Goal: Transaction & Acquisition: Book appointment/travel/reservation

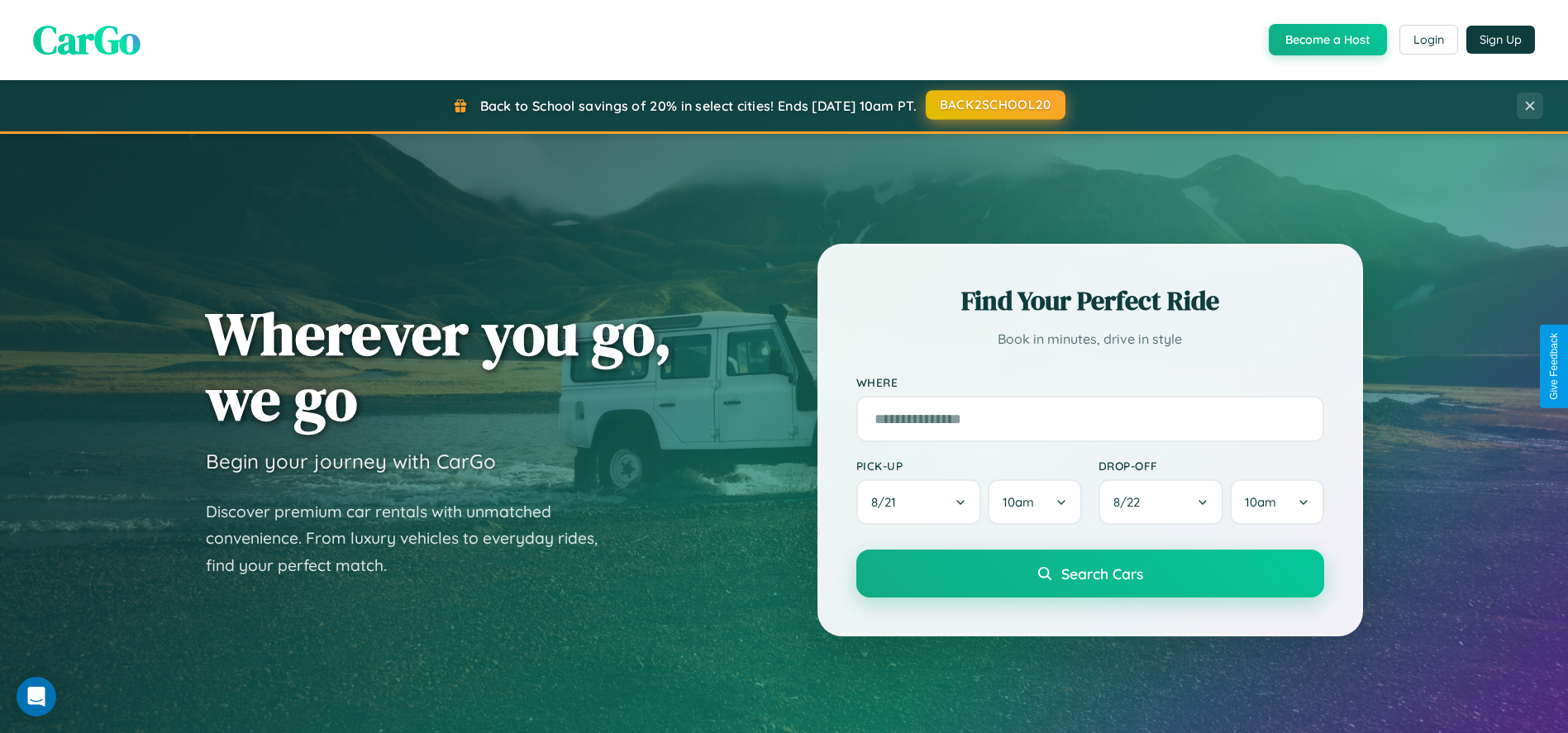
click at [994, 105] on button "BACK2SCHOOL20" at bounding box center [995, 105] width 140 height 30
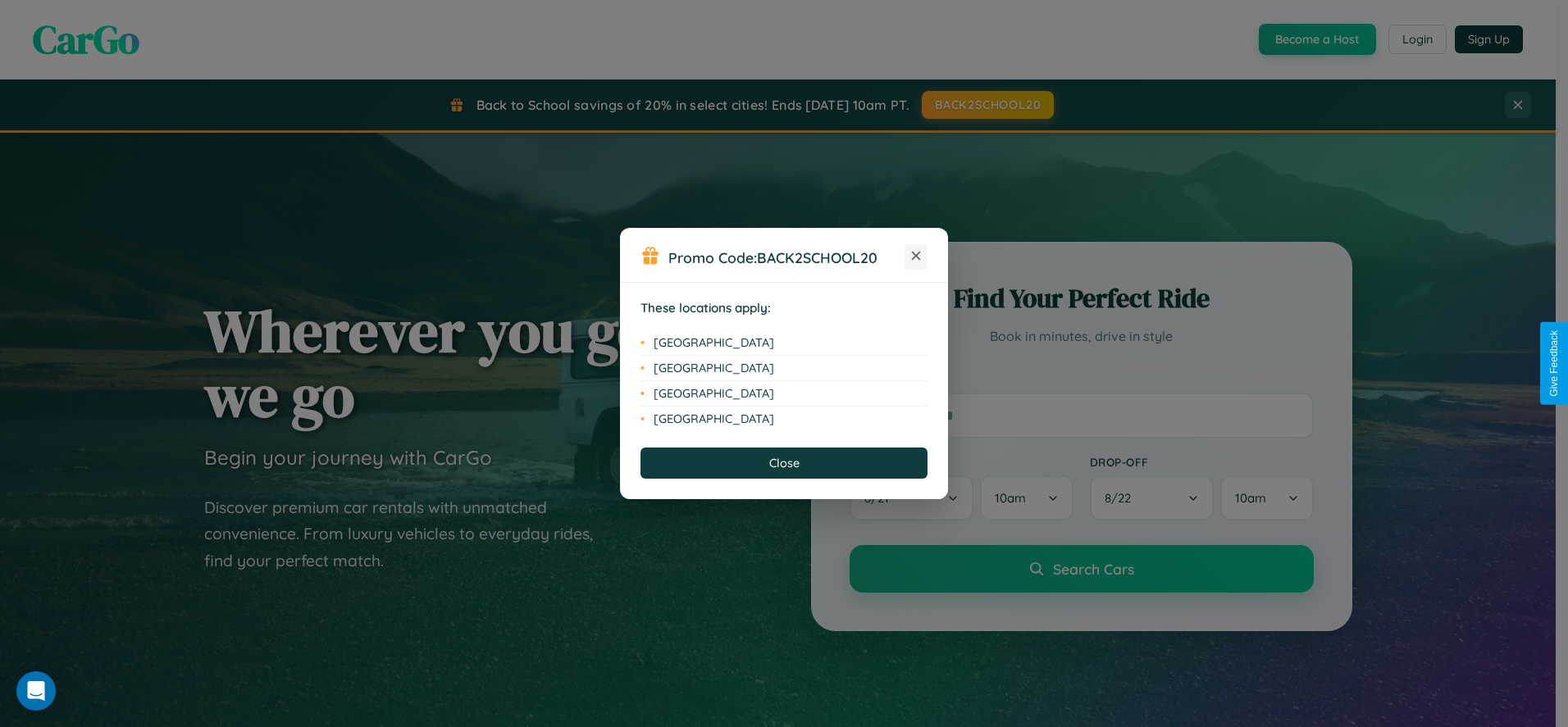
click at [916, 256] on icon at bounding box center [916, 256] width 9 height 9
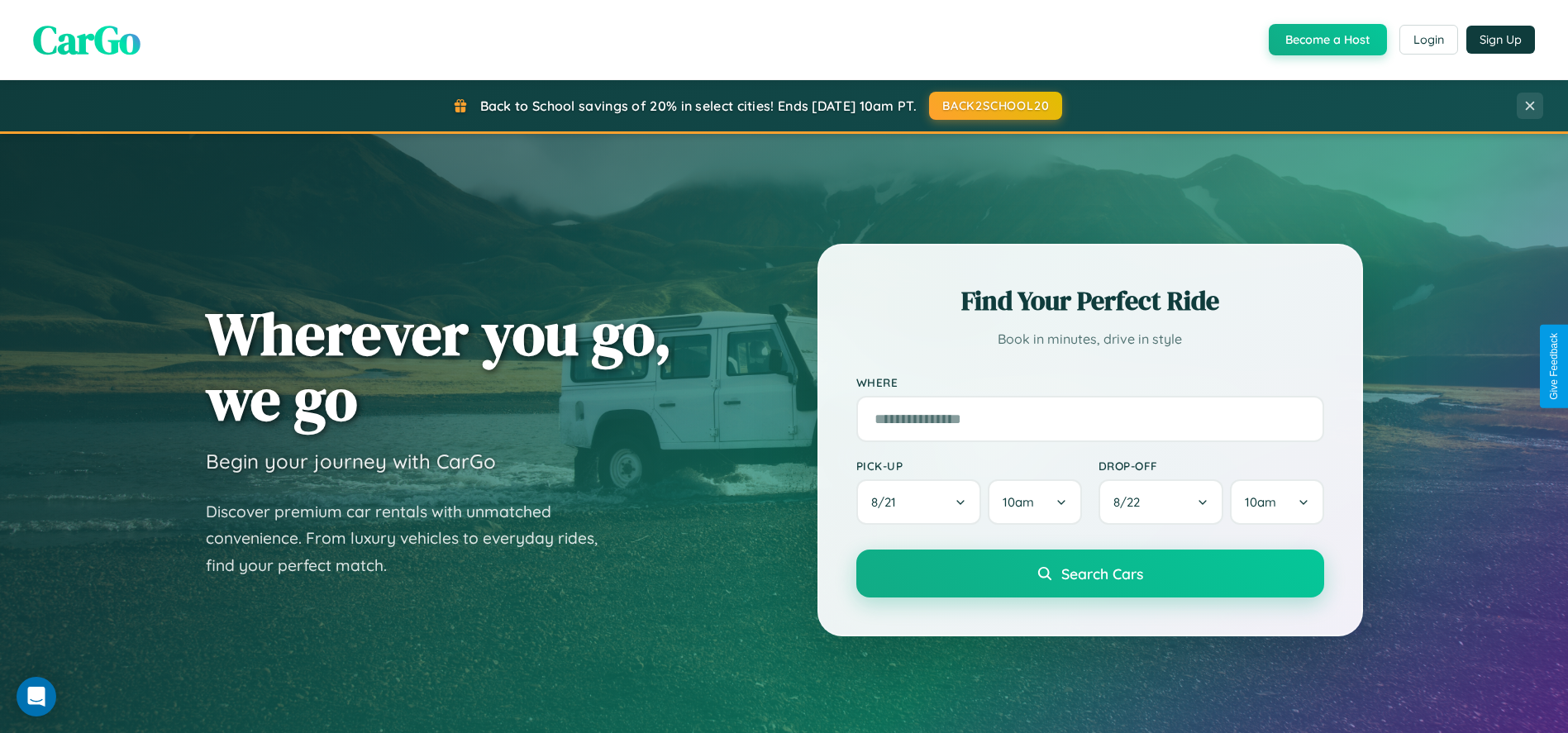
scroll to position [1132, 0]
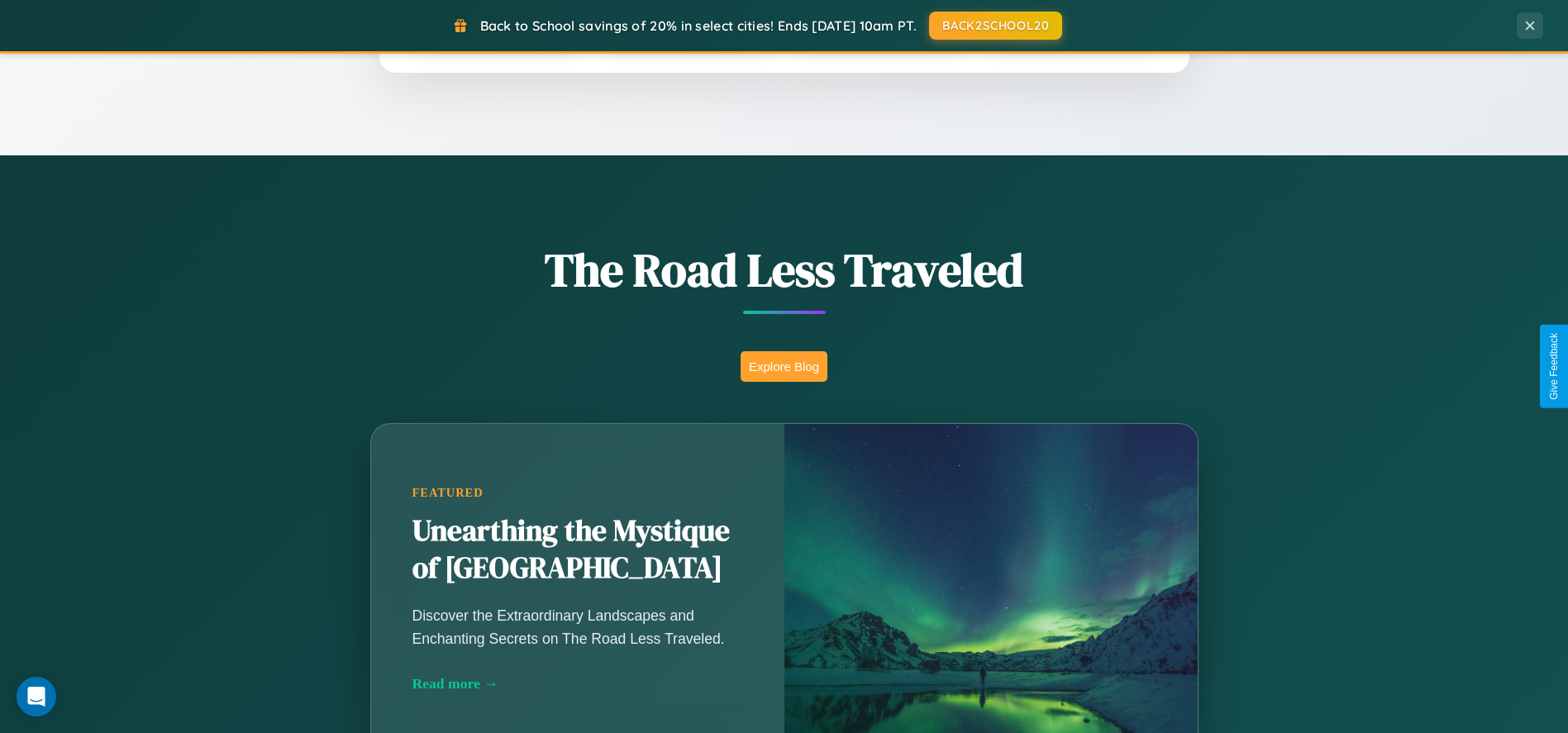
click at [784, 366] on button "Explore Blog" at bounding box center [784, 366] width 87 height 31
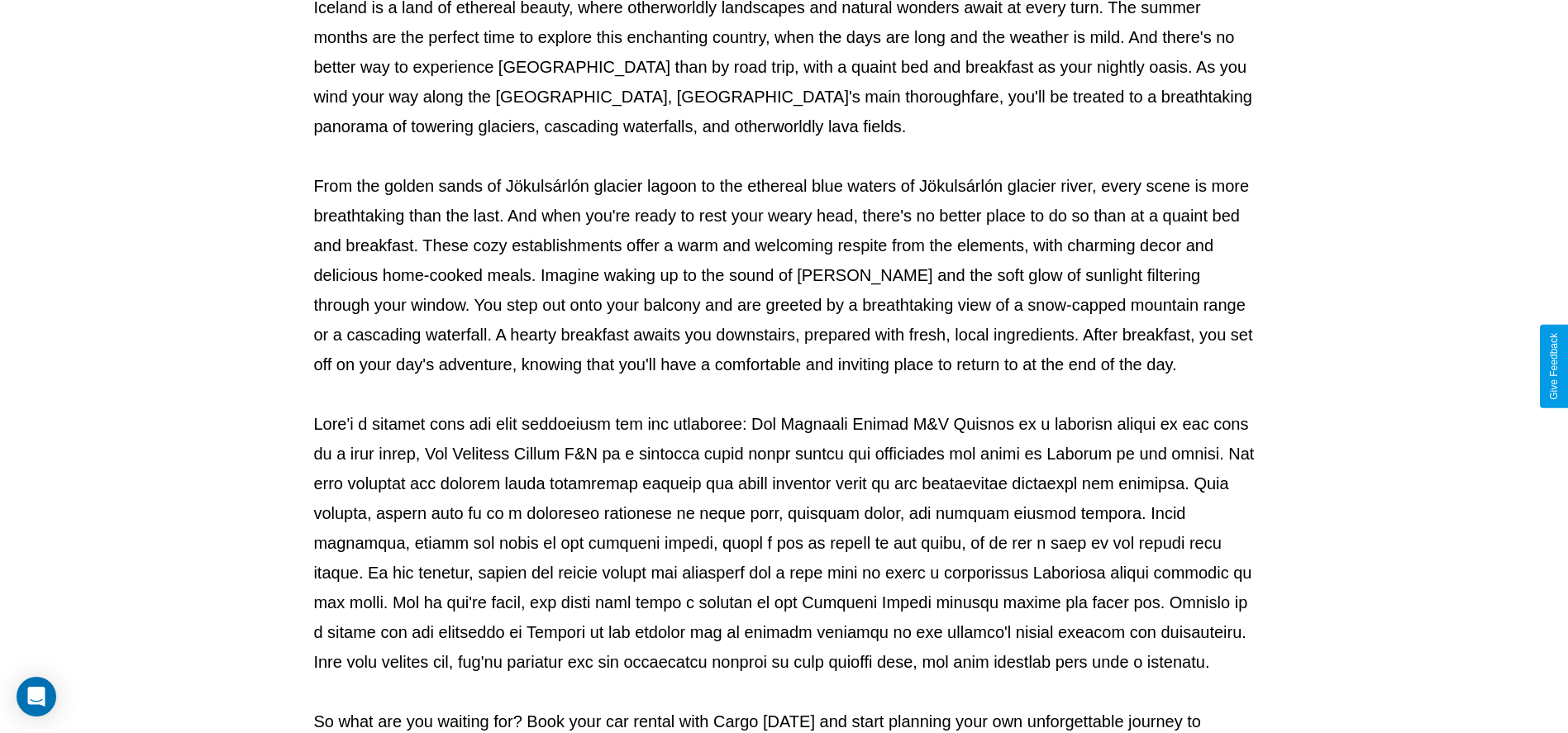
scroll to position [548, 0]
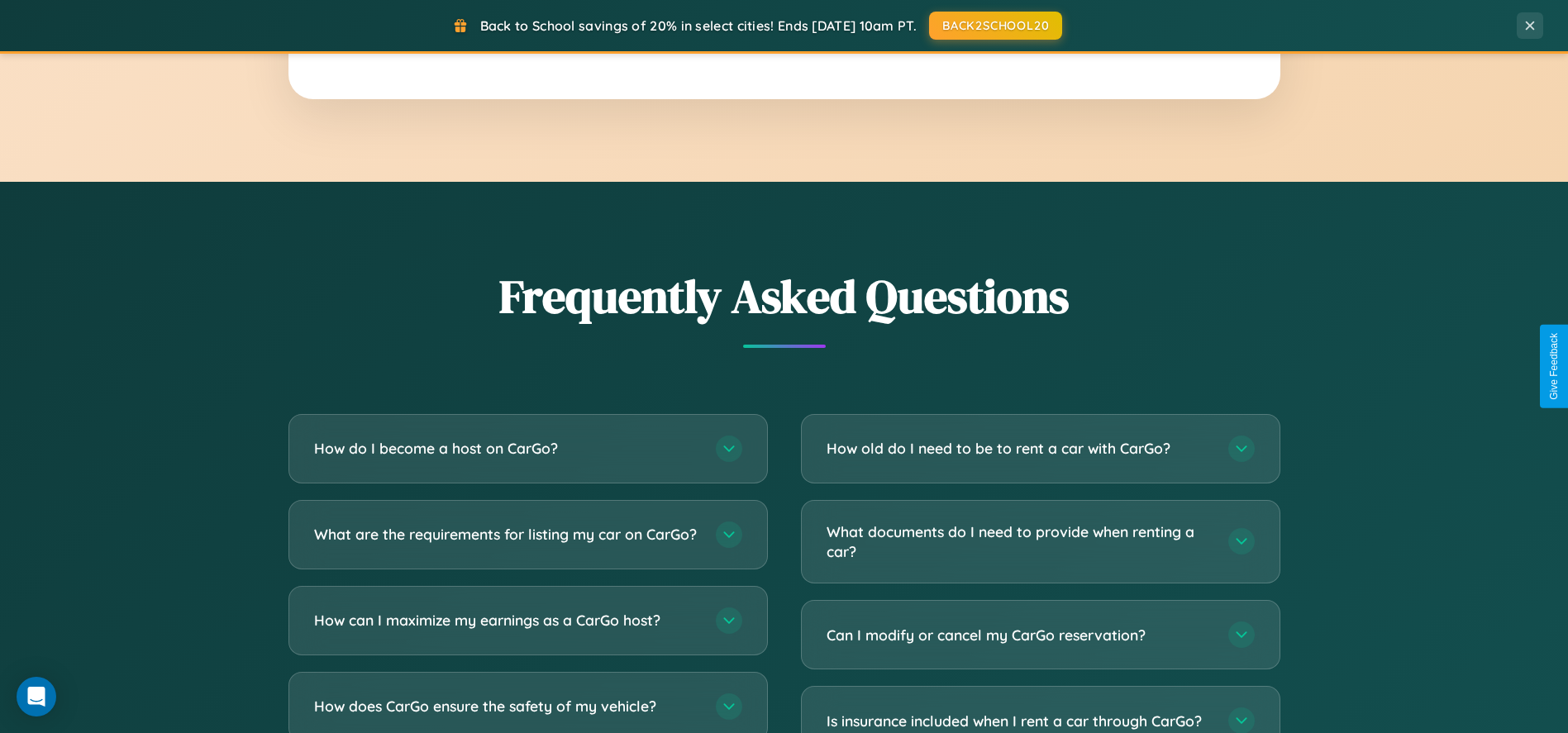
scroll to position [3175, 0]
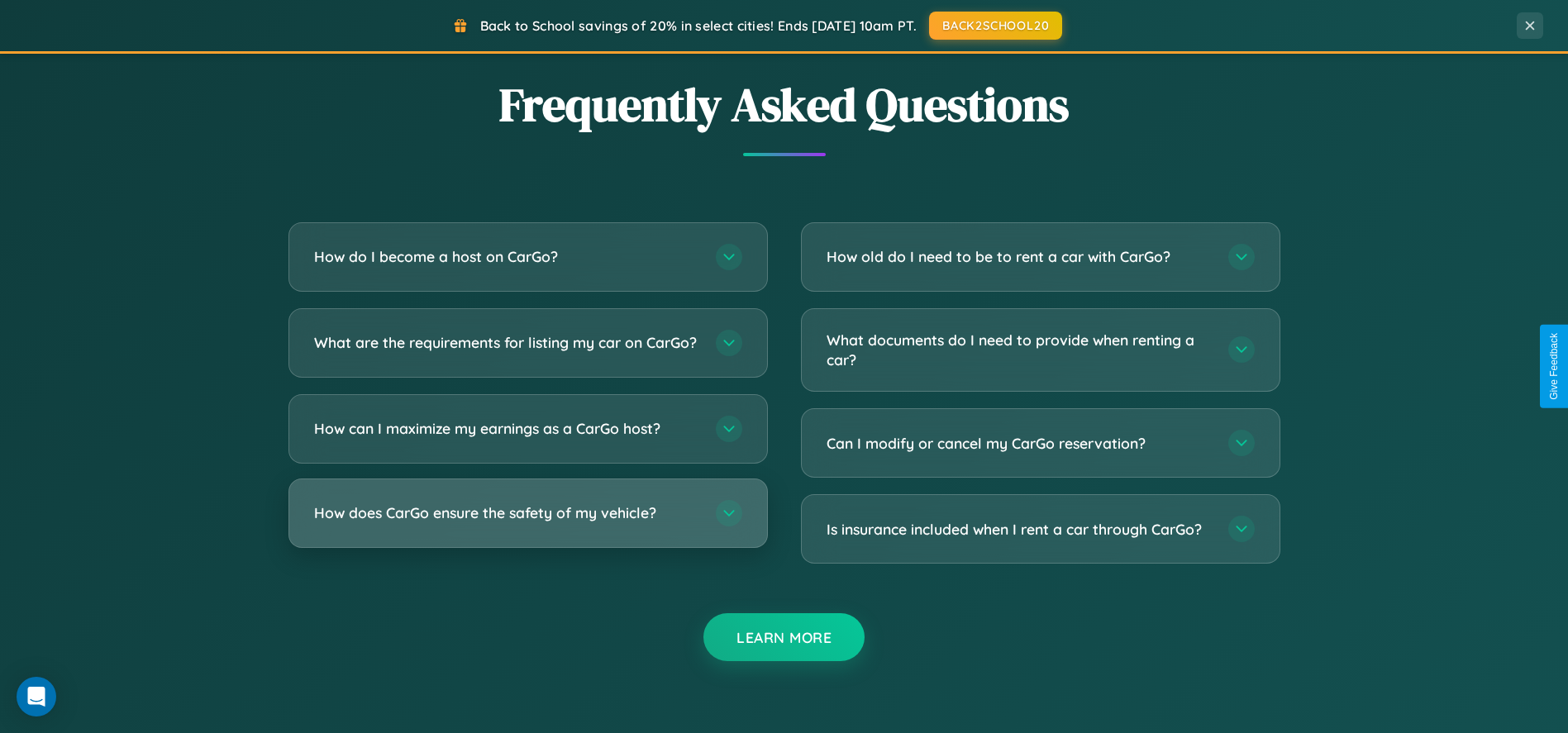
click at [527, 524] on h3 "How does CarGo ensure the safety of my vehicle?" at bounding box center [507, 513] width 385 height 21
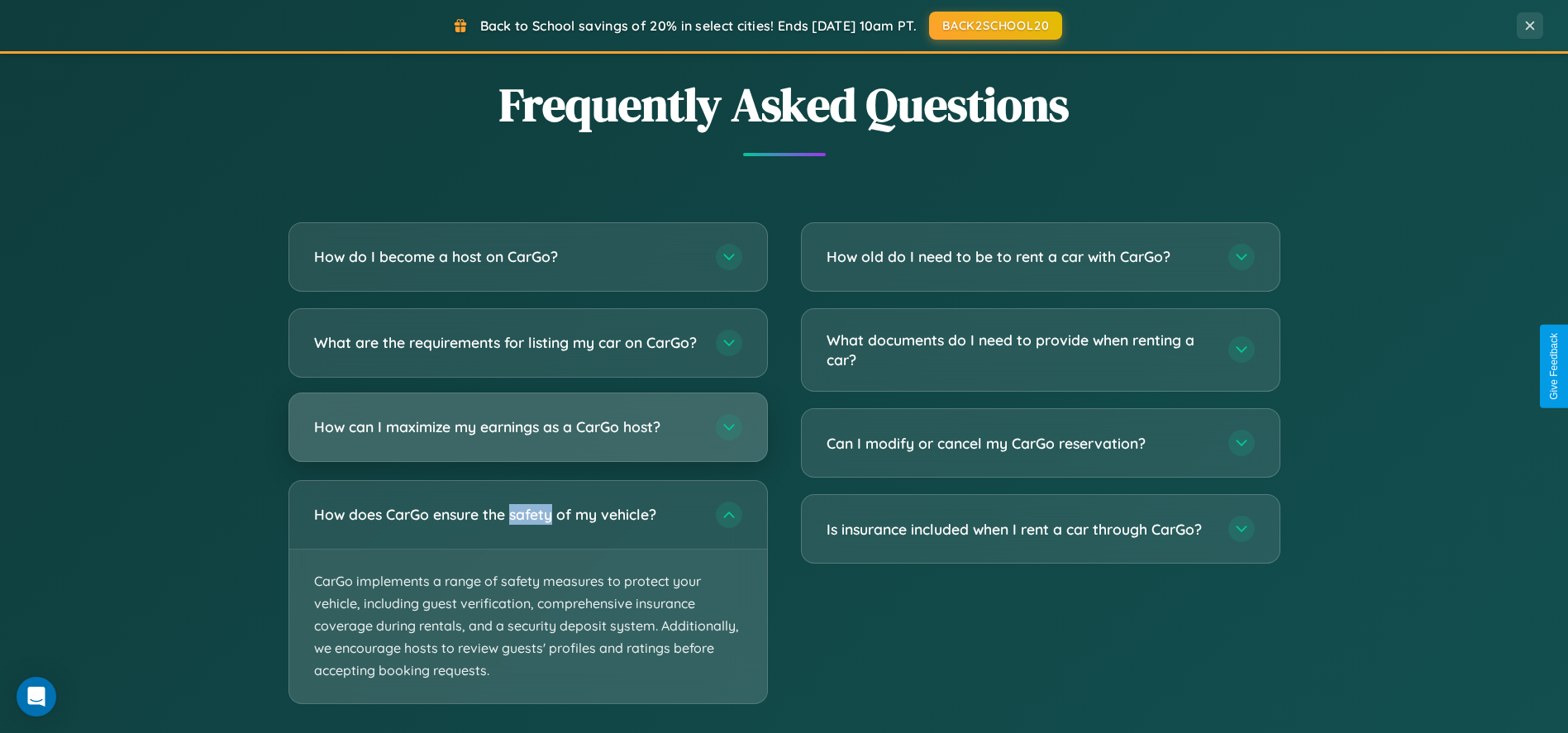
click at [527, 437] on h3 "How can I maximize my earnings as a CarGo host?" at bounding box center [507, 427] width 385 height 21
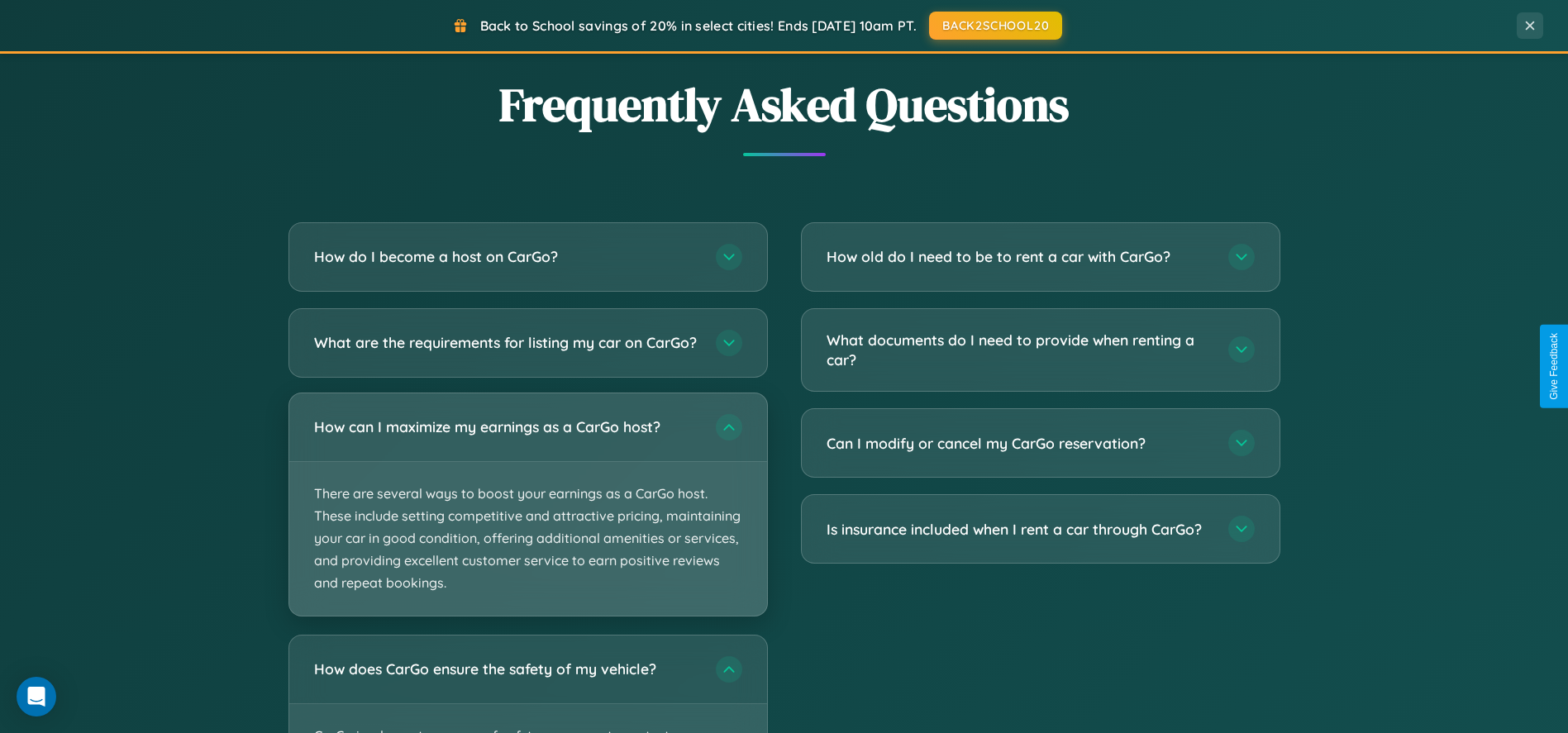
click at [527, 519] on p "There are several ways to boost your earnings as a CarGo host. These include se…" at bounding box center [528, 539] width 478 height 153
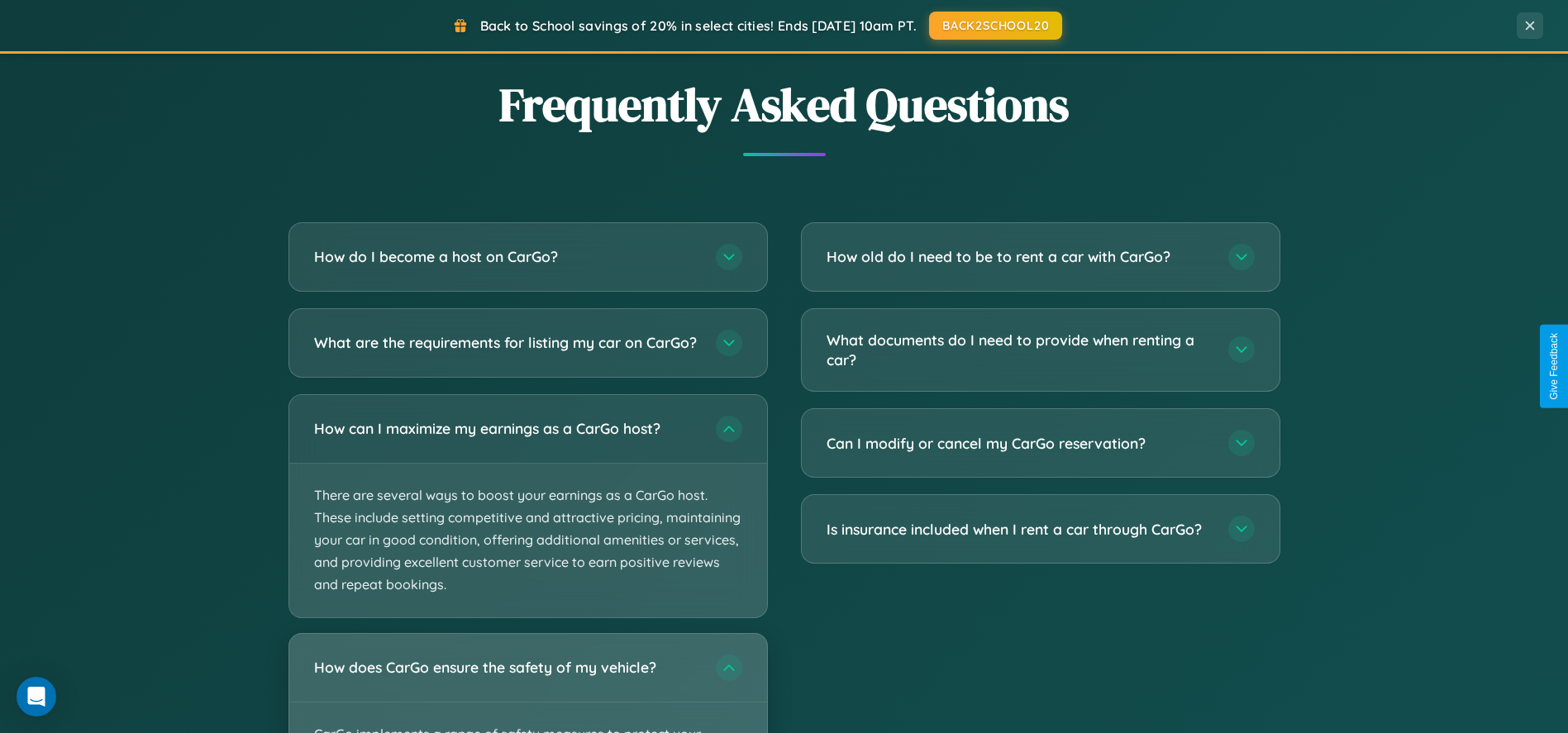
click at [527, 678] on h3 "How does CarGo ensure the safety of my vehicle?" at bounding box center [507, 667] width 385 height 21
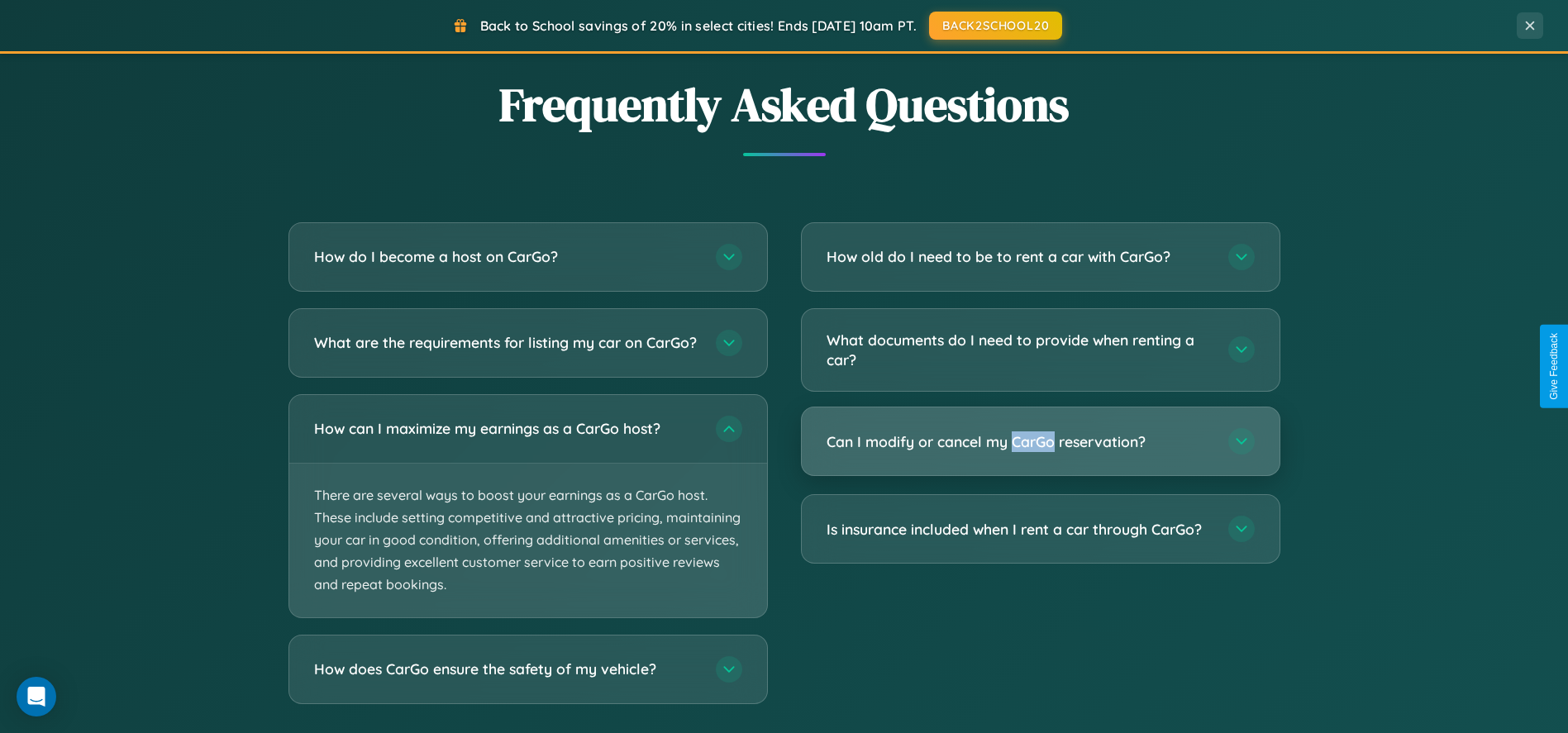
click at [1039, 441] on h3 "Can I modify or cancel my CarGo reservation?" at bounding box center [1019, 441] width 385 height 21
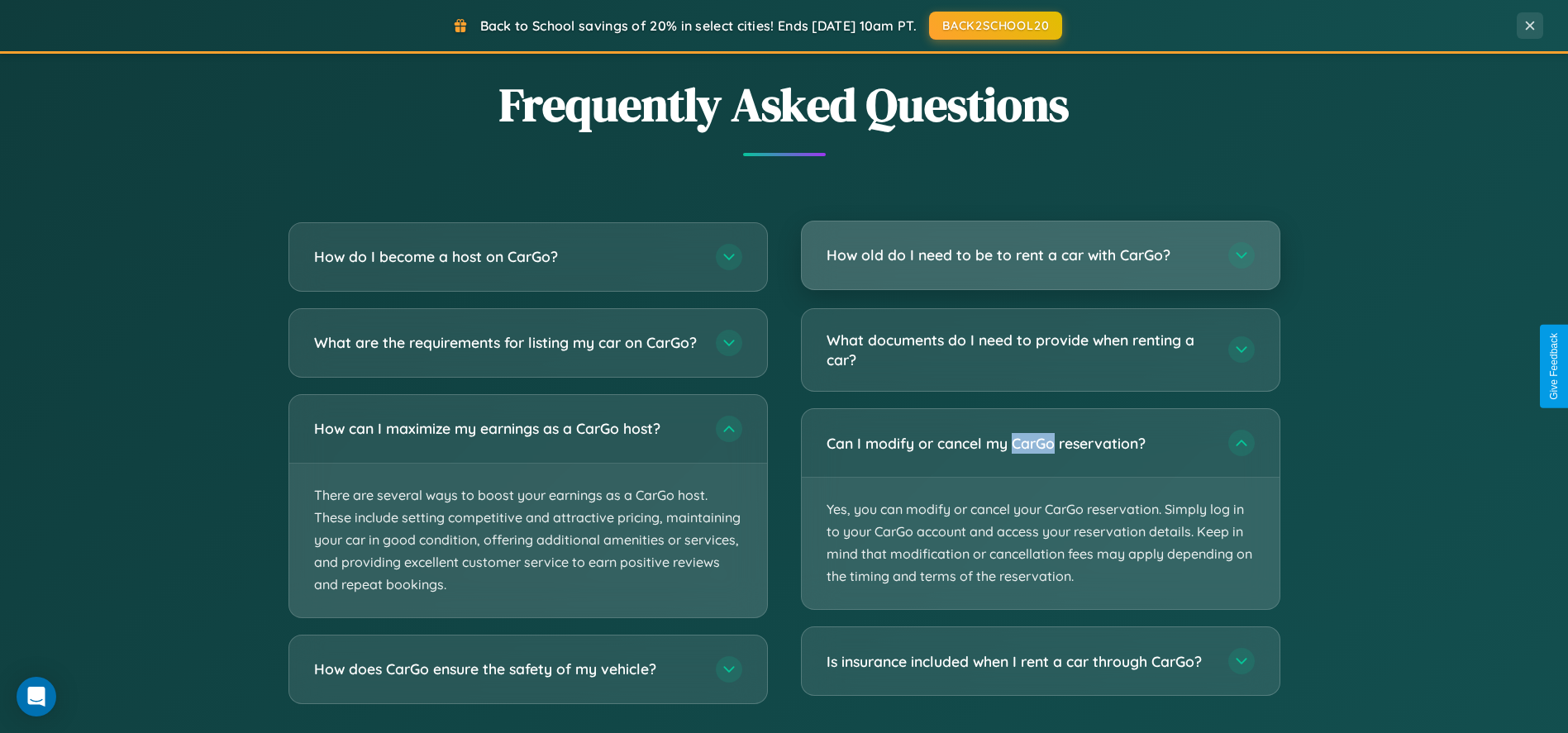
click at [1039, 256] on h3 "How old do I need to be to rent a car with CarGo?" at bounding box center [1019, 254] width 385 height 21
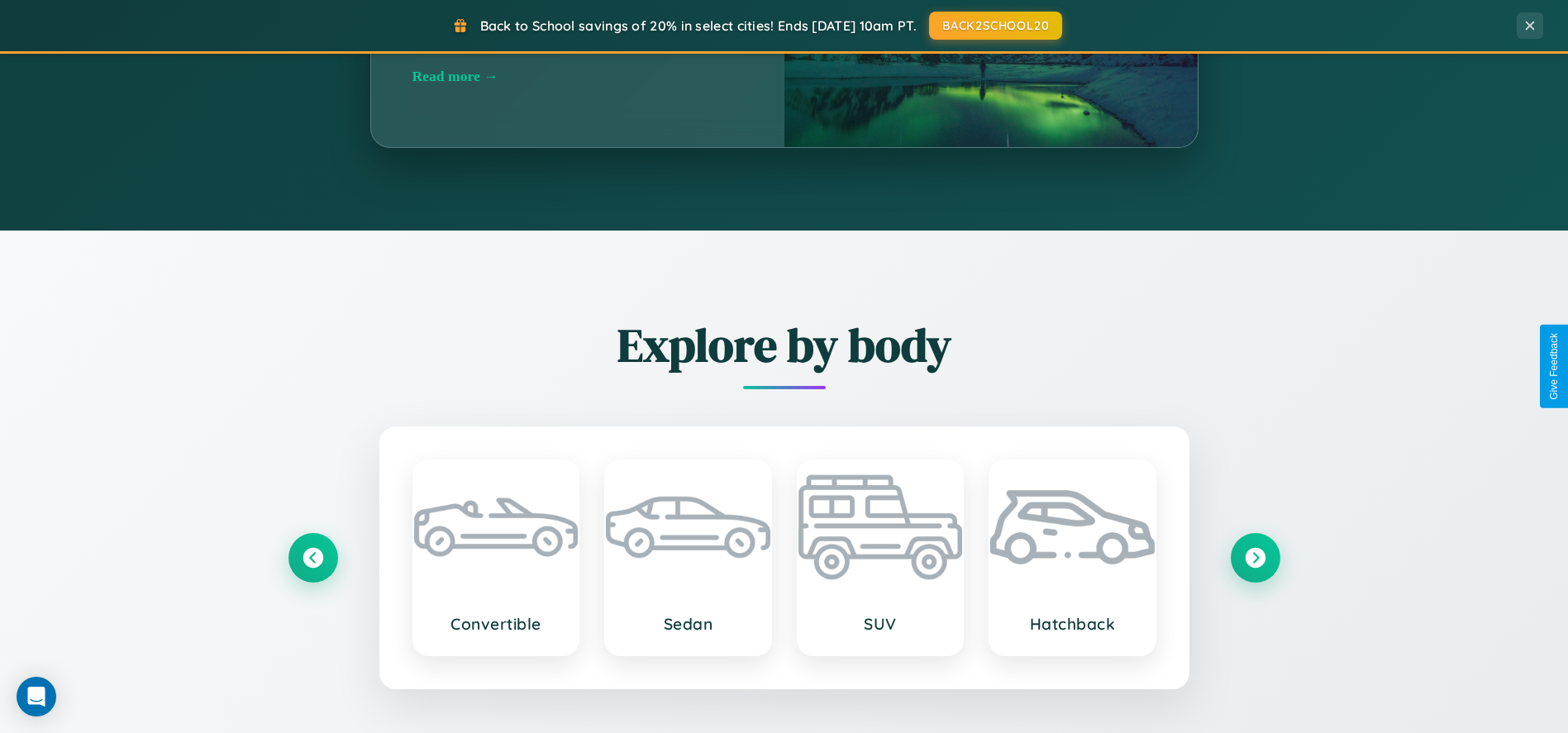
scroll to position [707, 0]
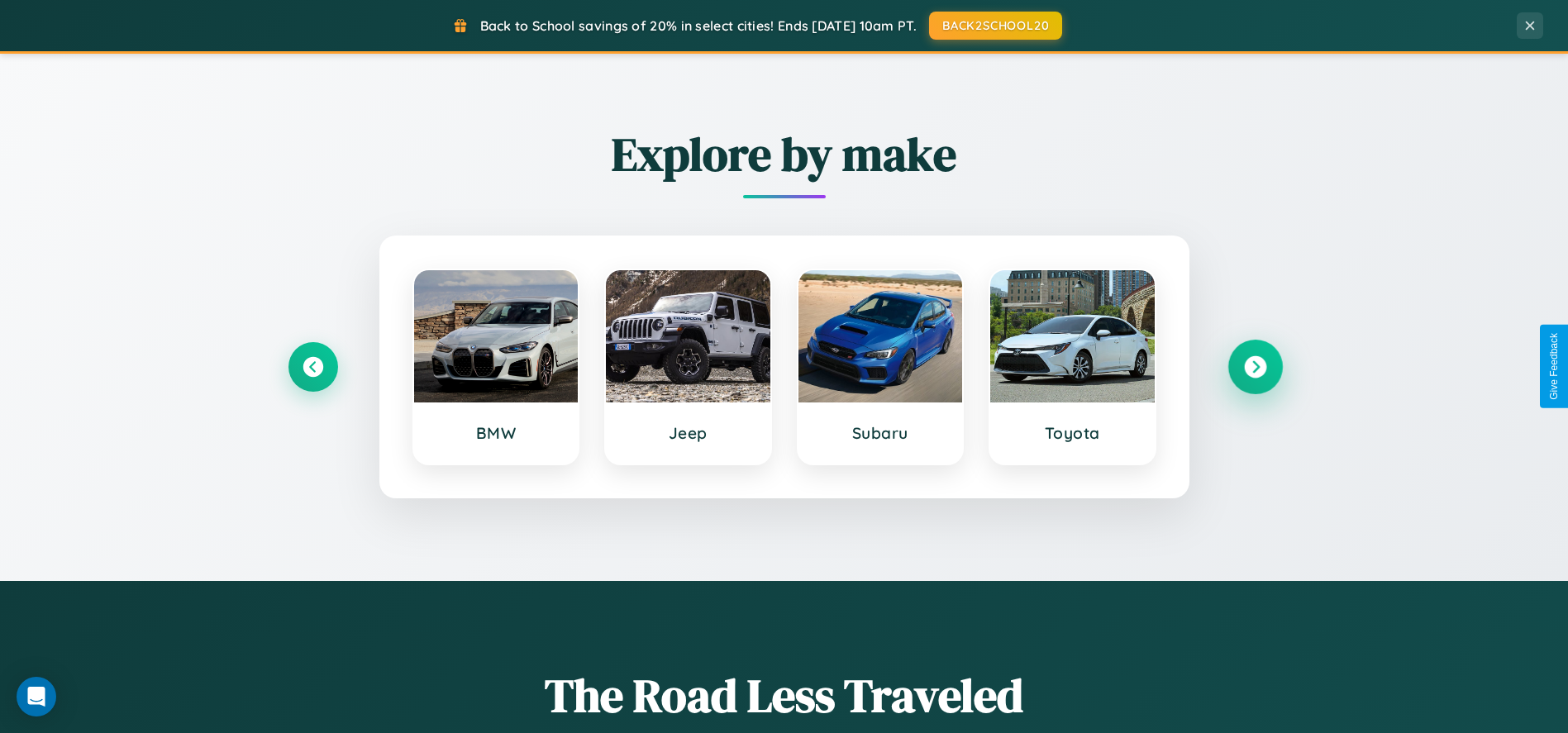
click at [1255, 366] on icon at bounding box center [1255, 366] width 23 height 23
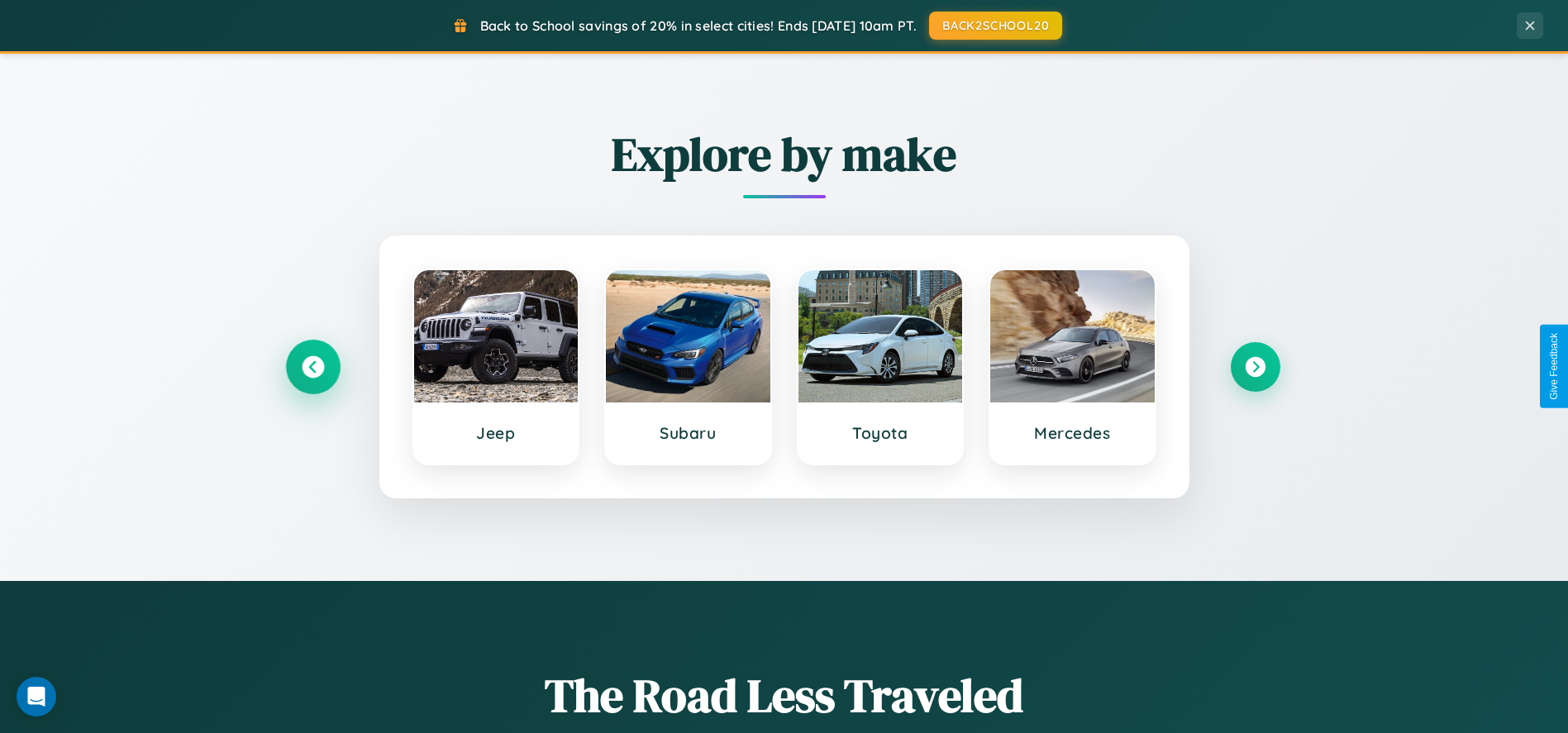
click at [313, 366] on icon at bounding box center [313, 366] width 23 height 23
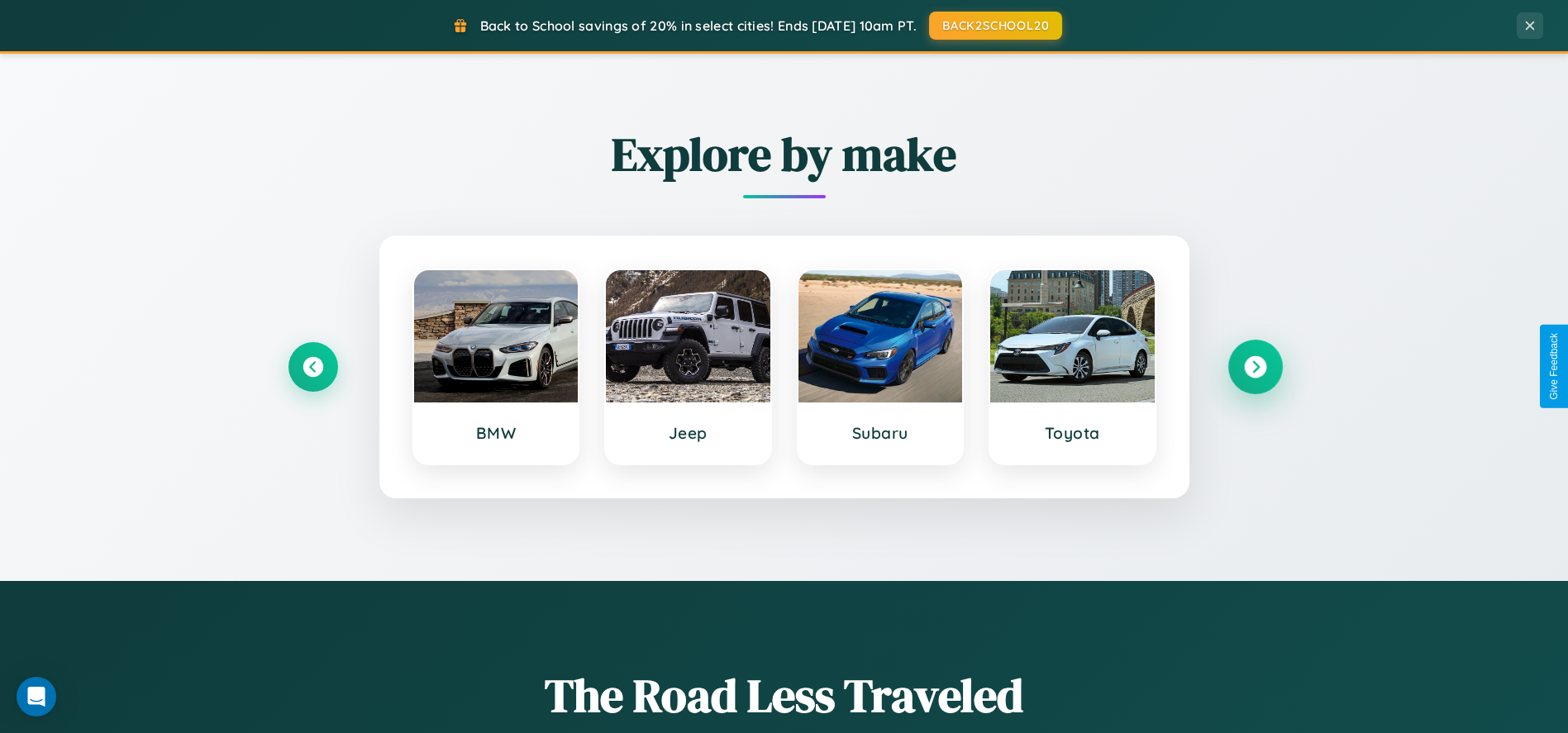
click at [1255, 366] on icon at bounding box center [1255, 366] width 23 height 23
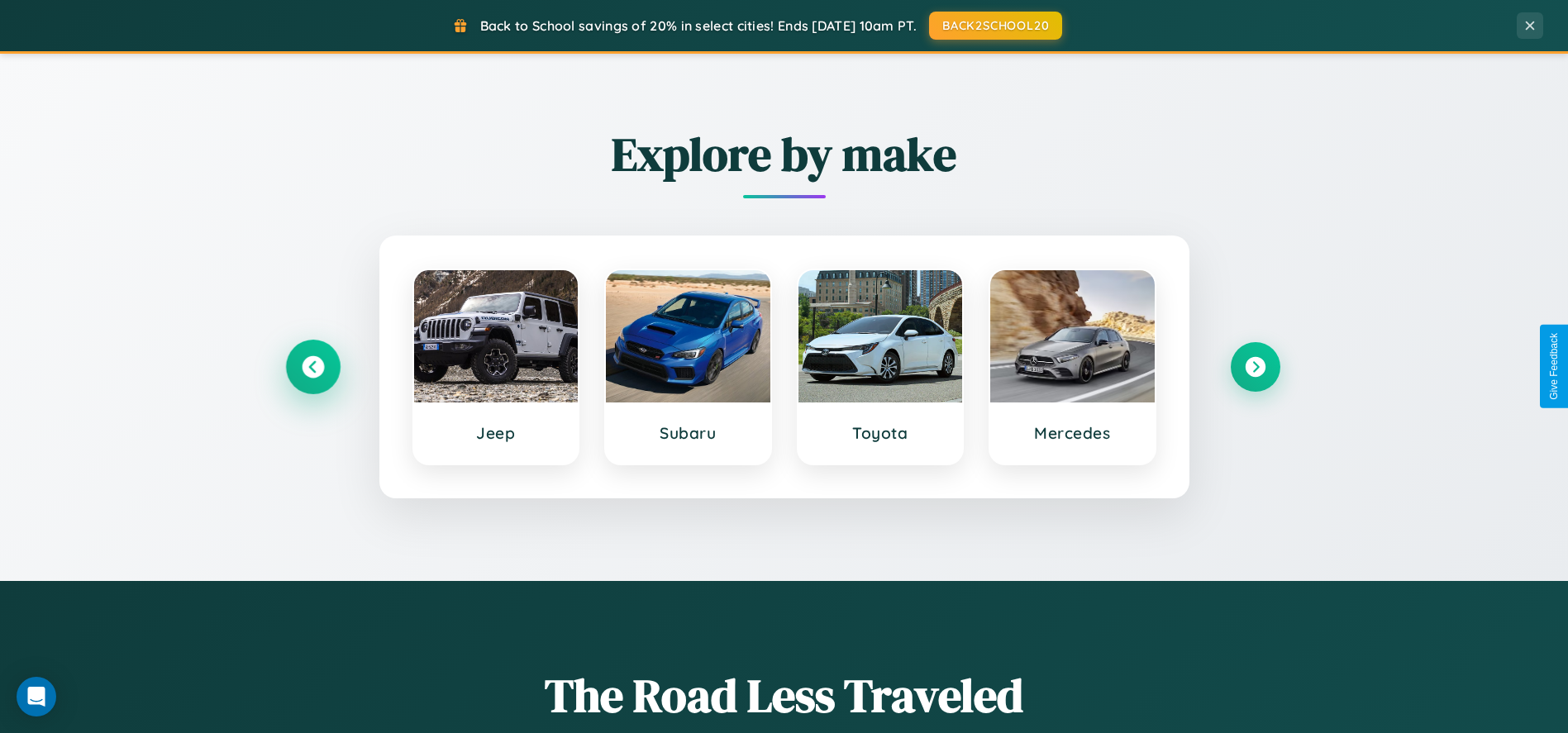
click at [313, 366] on icon at bounding box center [313, 366] width 23 height 23
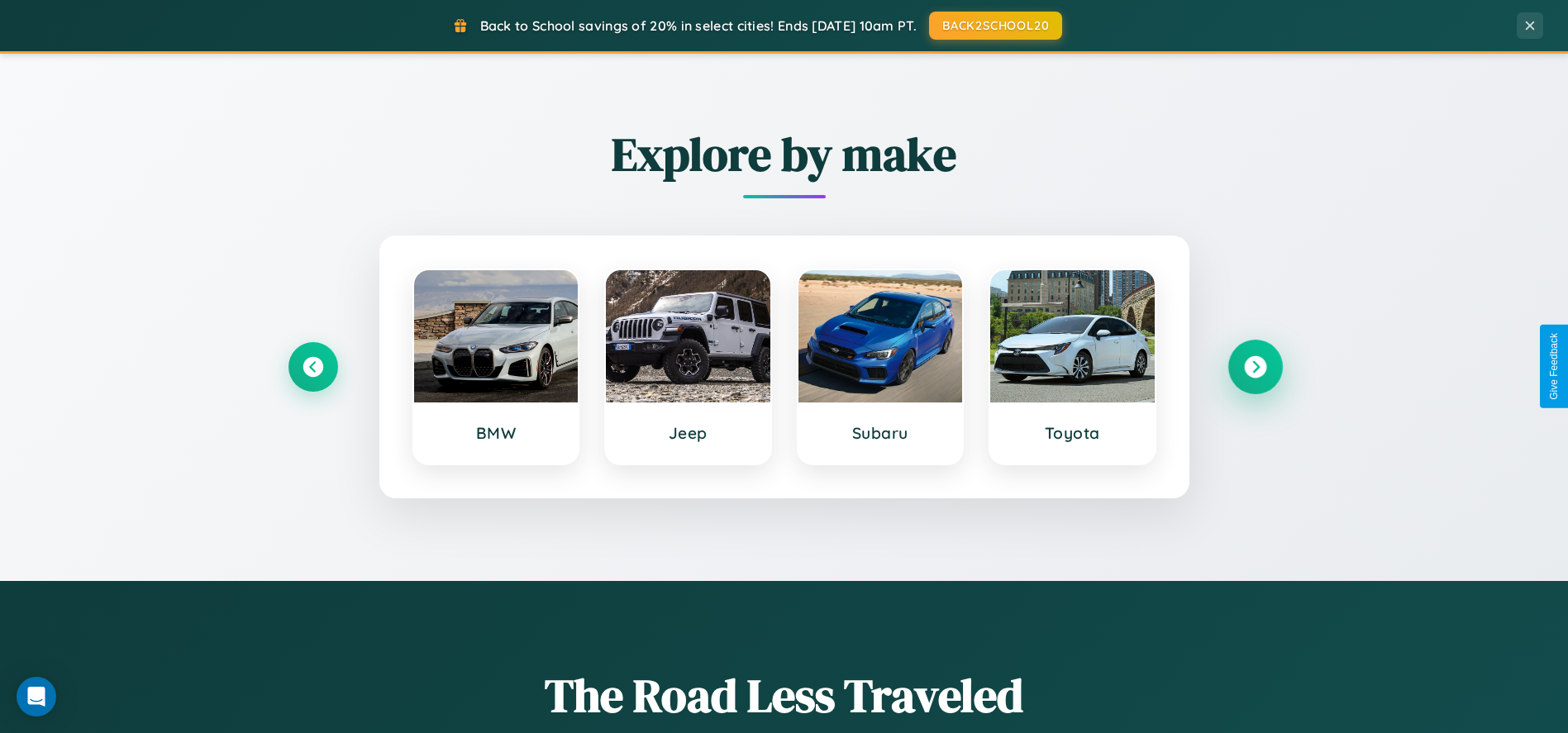
click at [1255, 366] on icon at bounding box center [1255, 366] width 23 height 23
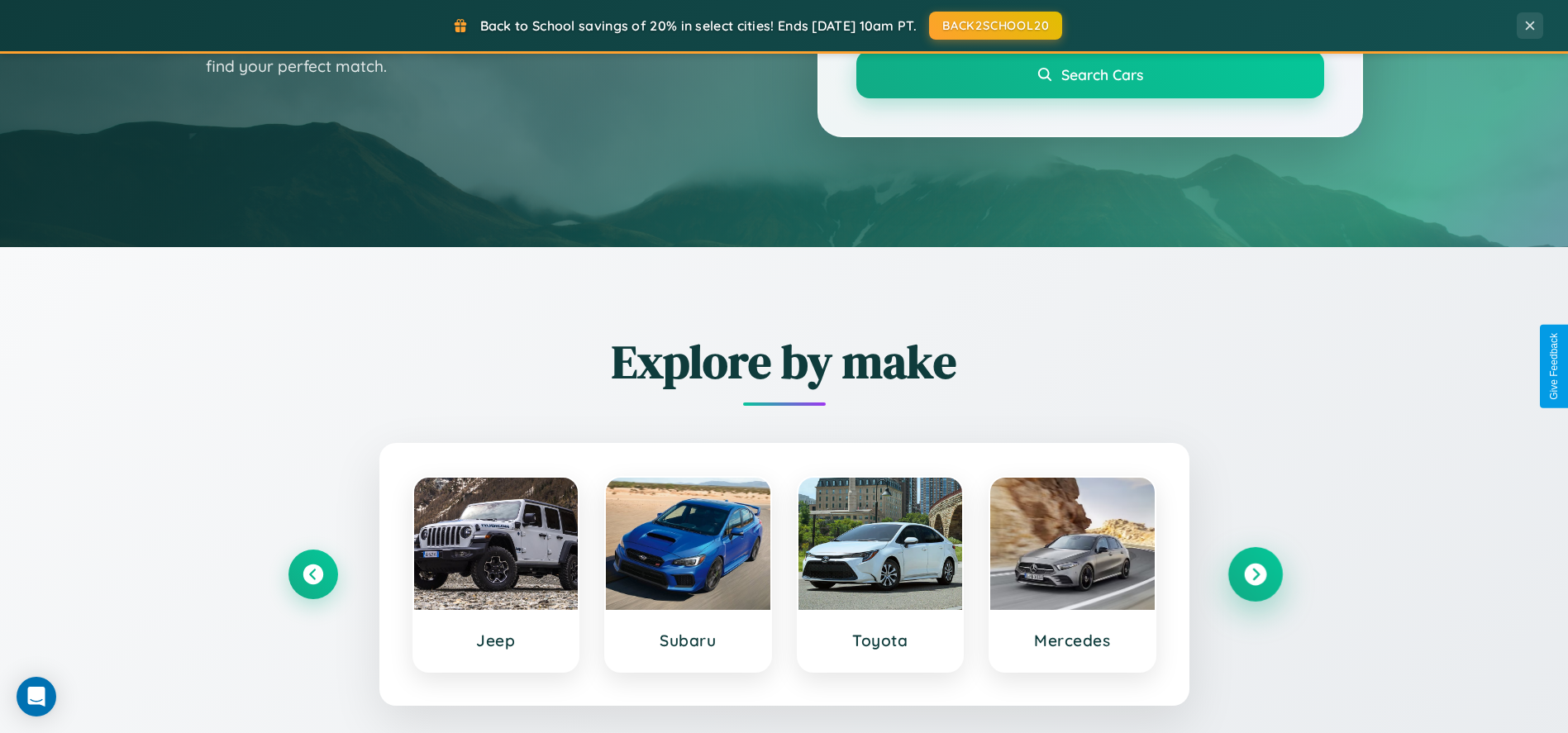
scroll to position [53, 0]
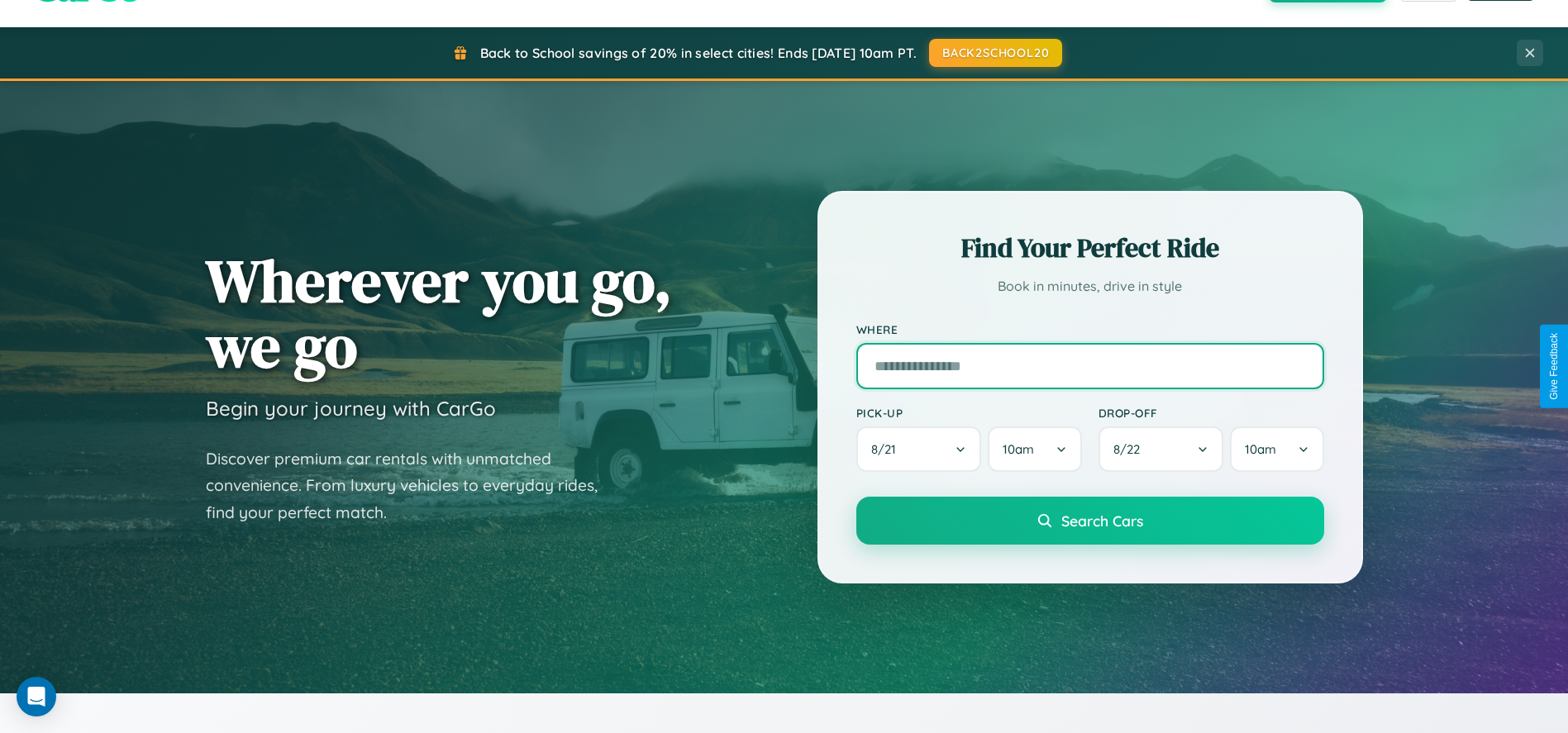
click at [1090, 366] on input "text" at bounding box center [1090, 366] width 468 height 47
type input "******"
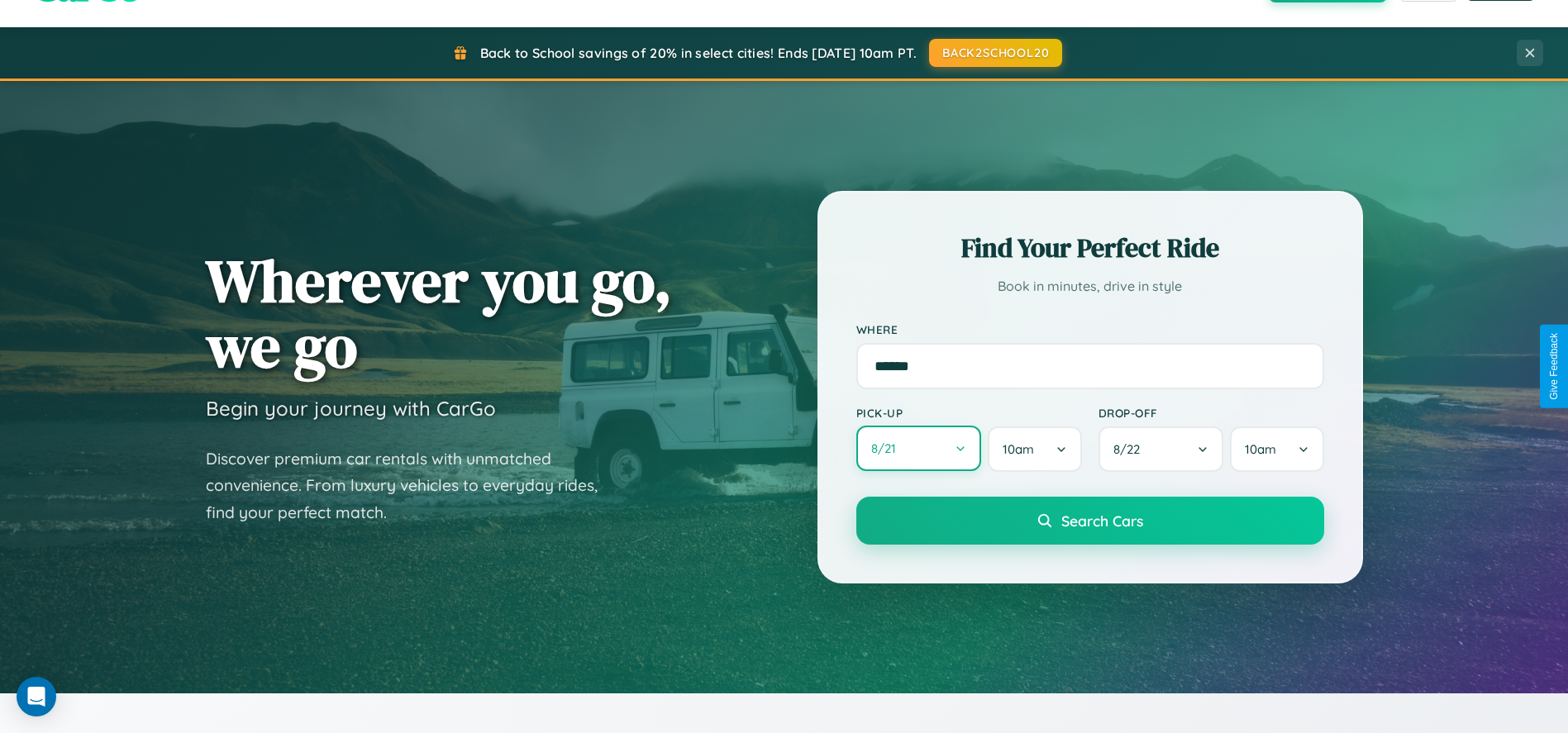
click at [918, 449] on button "8 / 21" at bounding box center [919, 449] width 126 height 46
select select "*"
select select "****"
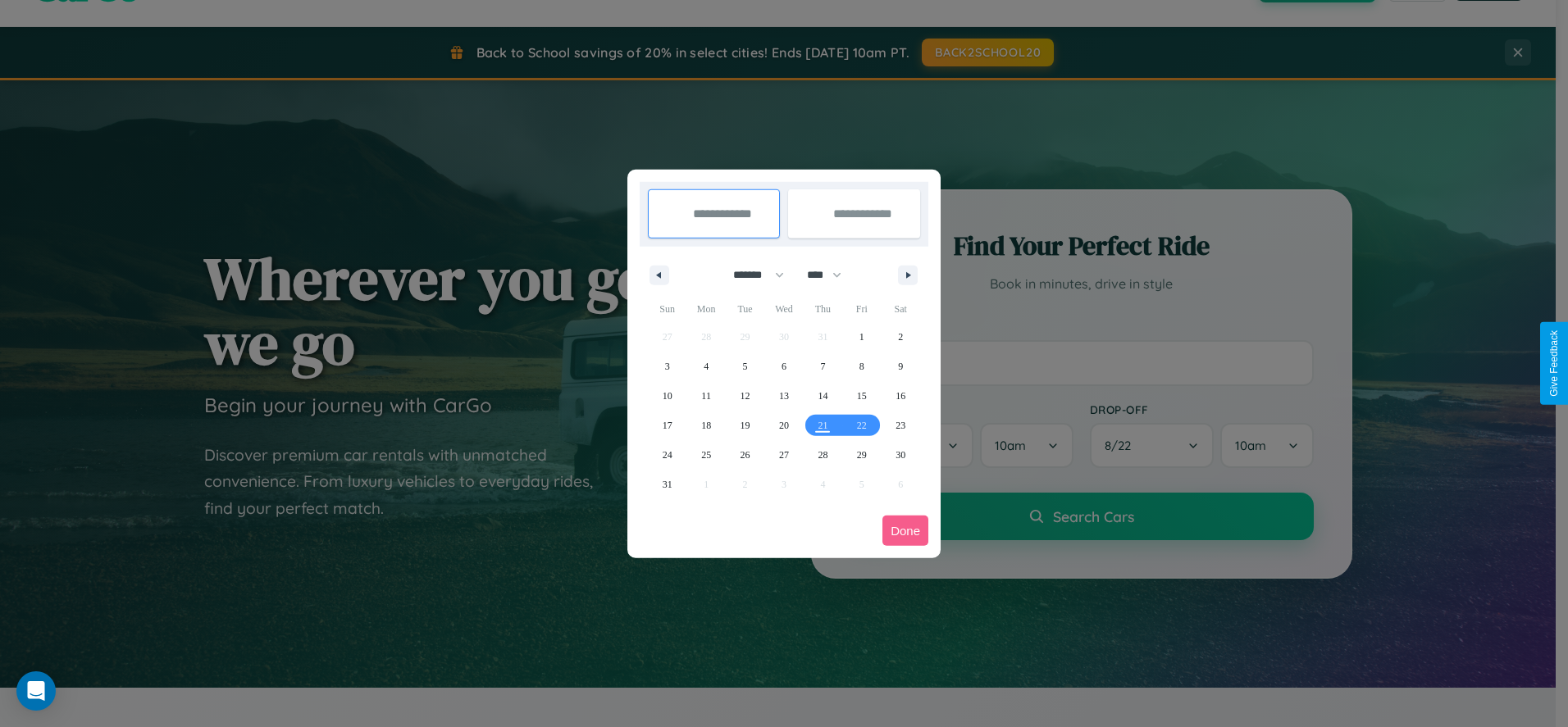
drag, startPoint x: 751, startPoint y: 275, endPoint x: 784, endPoint y: 329, distance: 63.3
click at [751, 275] on select "******* ******** ***** ***** *** **** **** ****** ********* ******* ******** **…" at bounding box center [755, 275] width 70 height 27
select select "*"
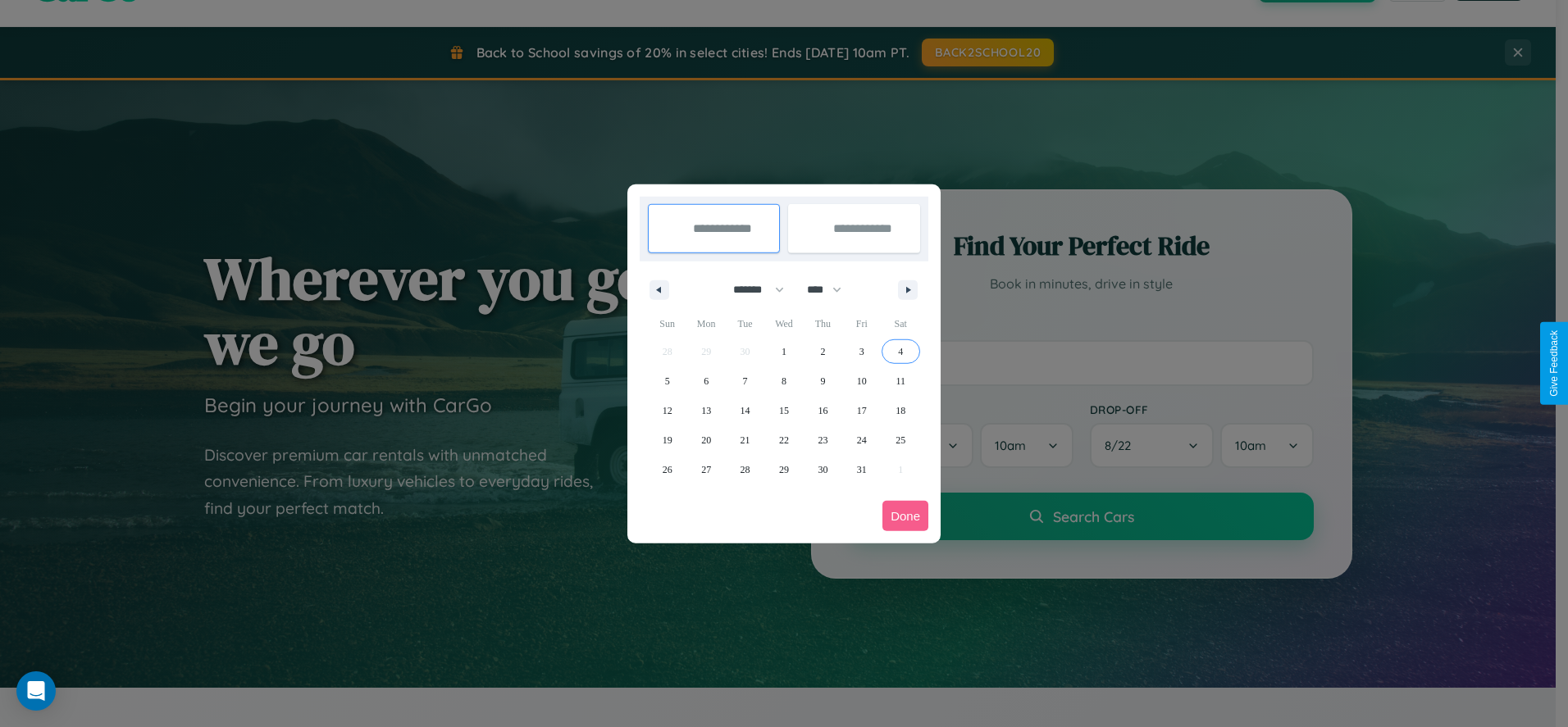
click at [901, 351] on span "4" at bounding box center [901, 352] width 5 height 30
type input "**********"
click at [707, 410] on span "13" at bounding box center [707, 411] width 10 height 30
type input "**********"
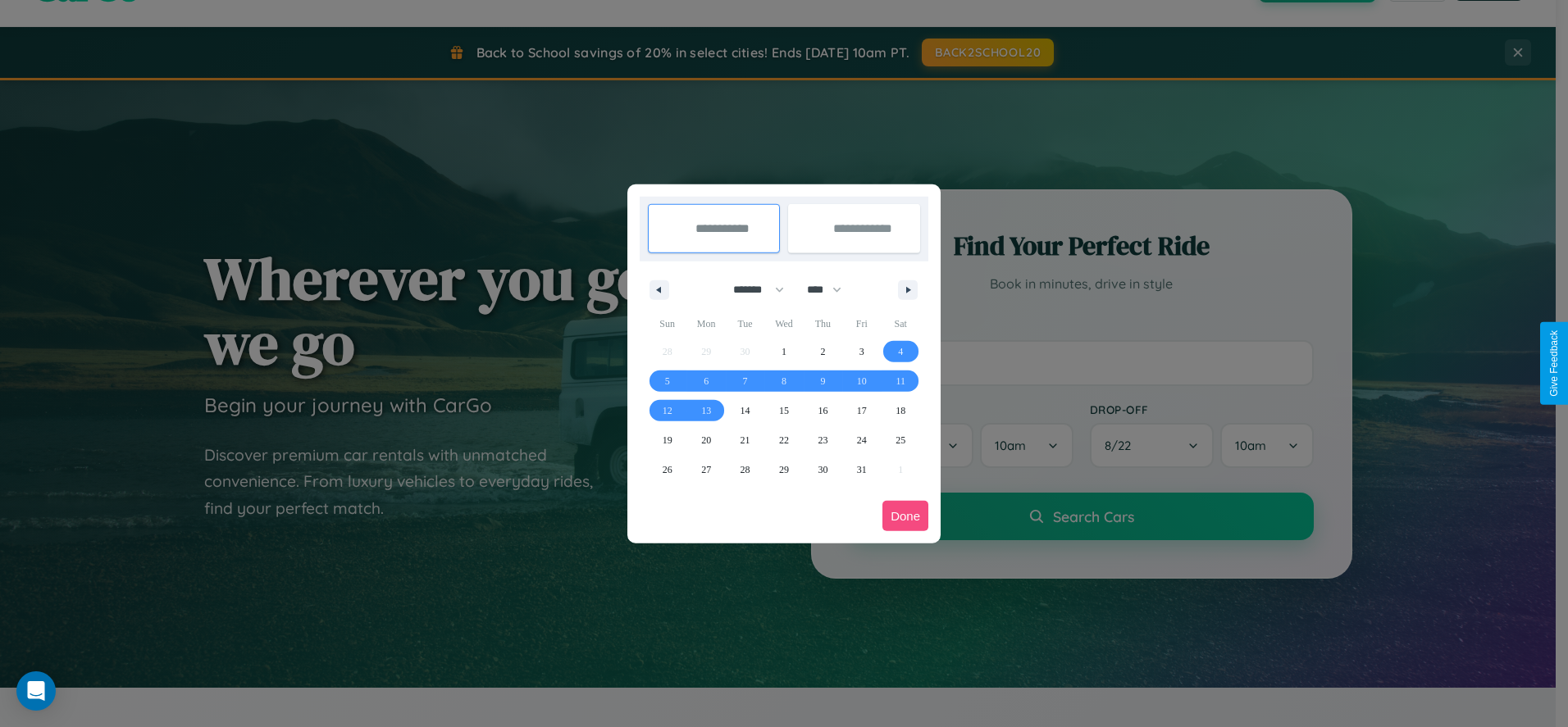
click at [905, 516] on button "Done" at bounding box center [906, 516] width 46 height 31
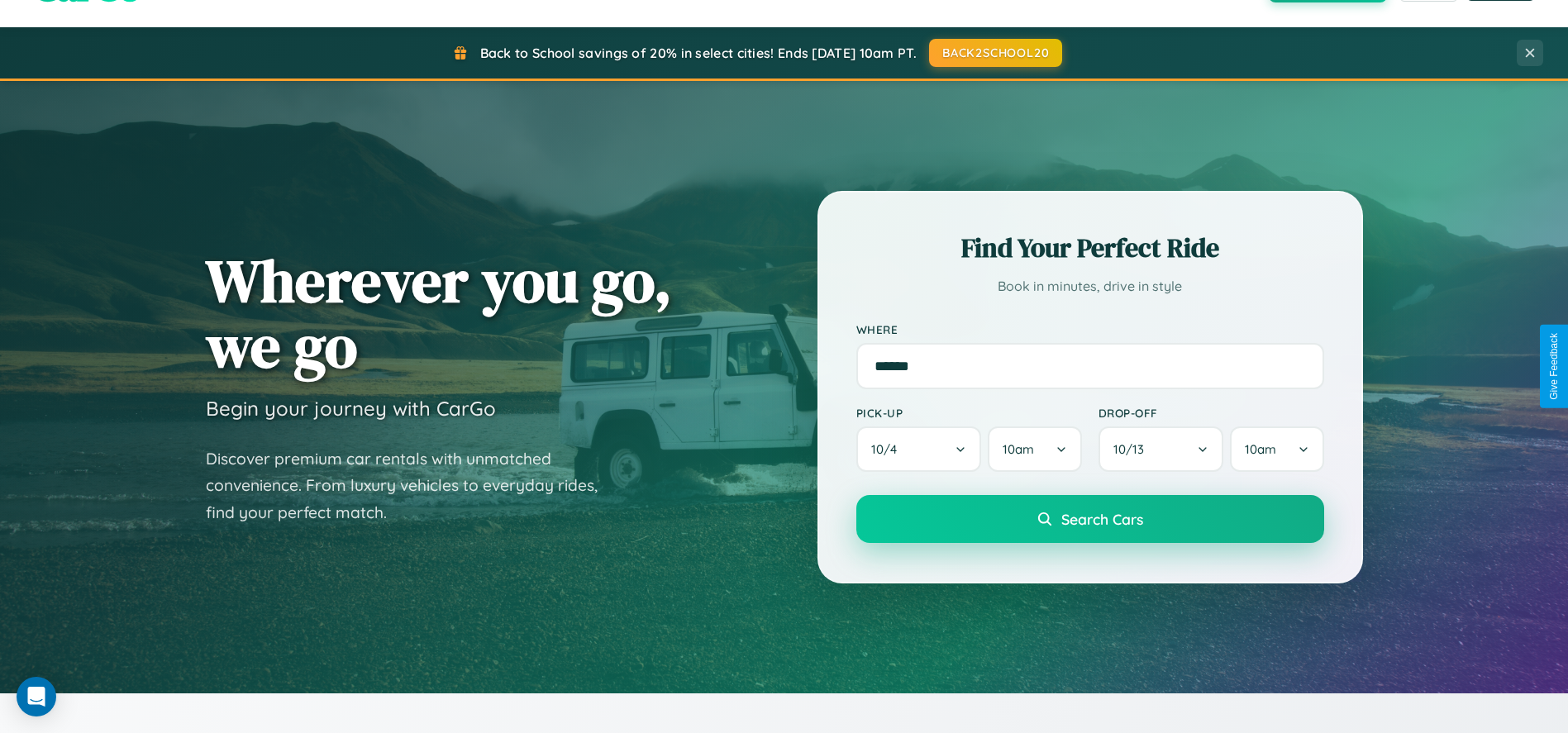
click at [1090, 520] on span "Search Cars" at bounding box center [1102, 520] width 82 height 18
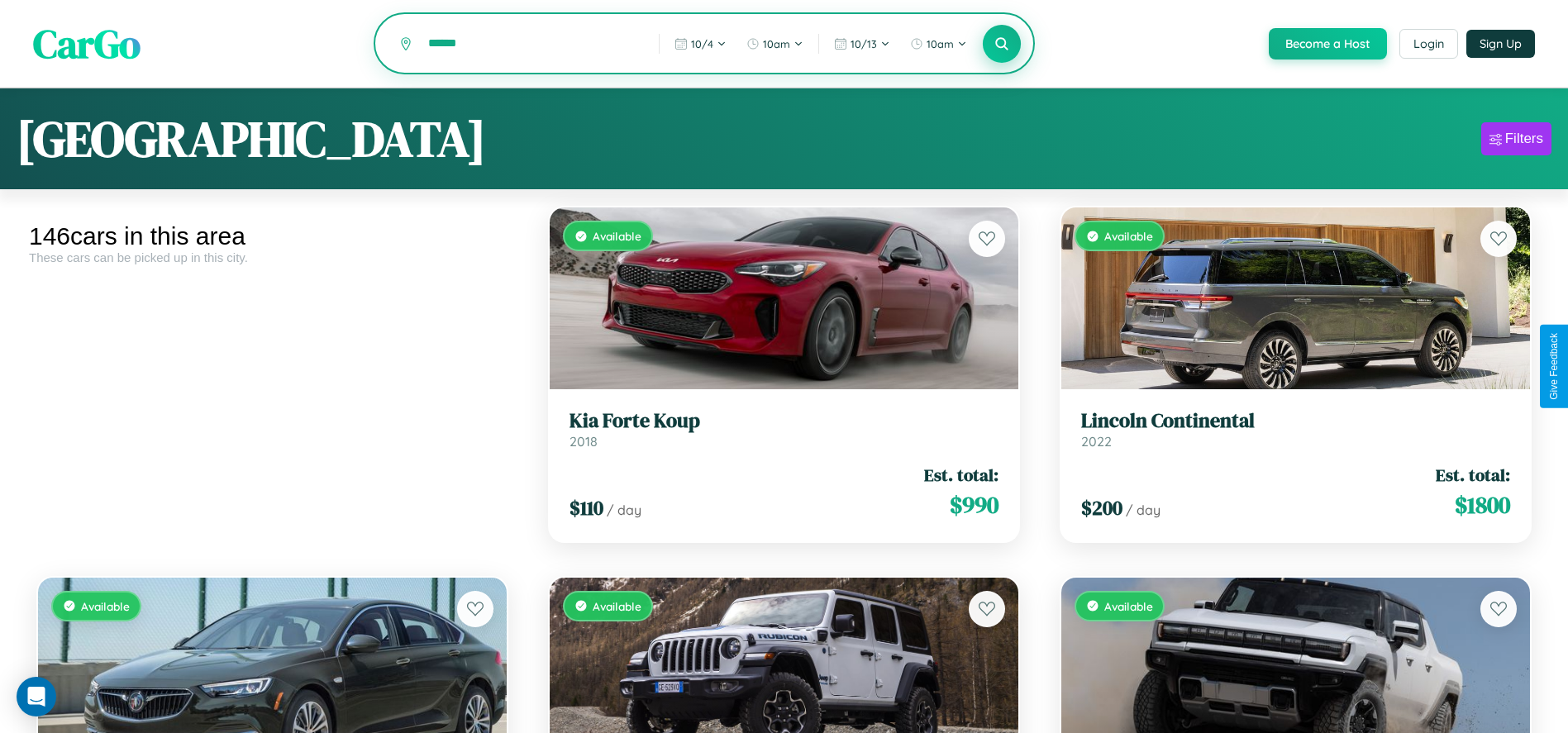
type input "******"
click at [1001, 45] on icon at bounding box center [1002, 43] width 16 height 16
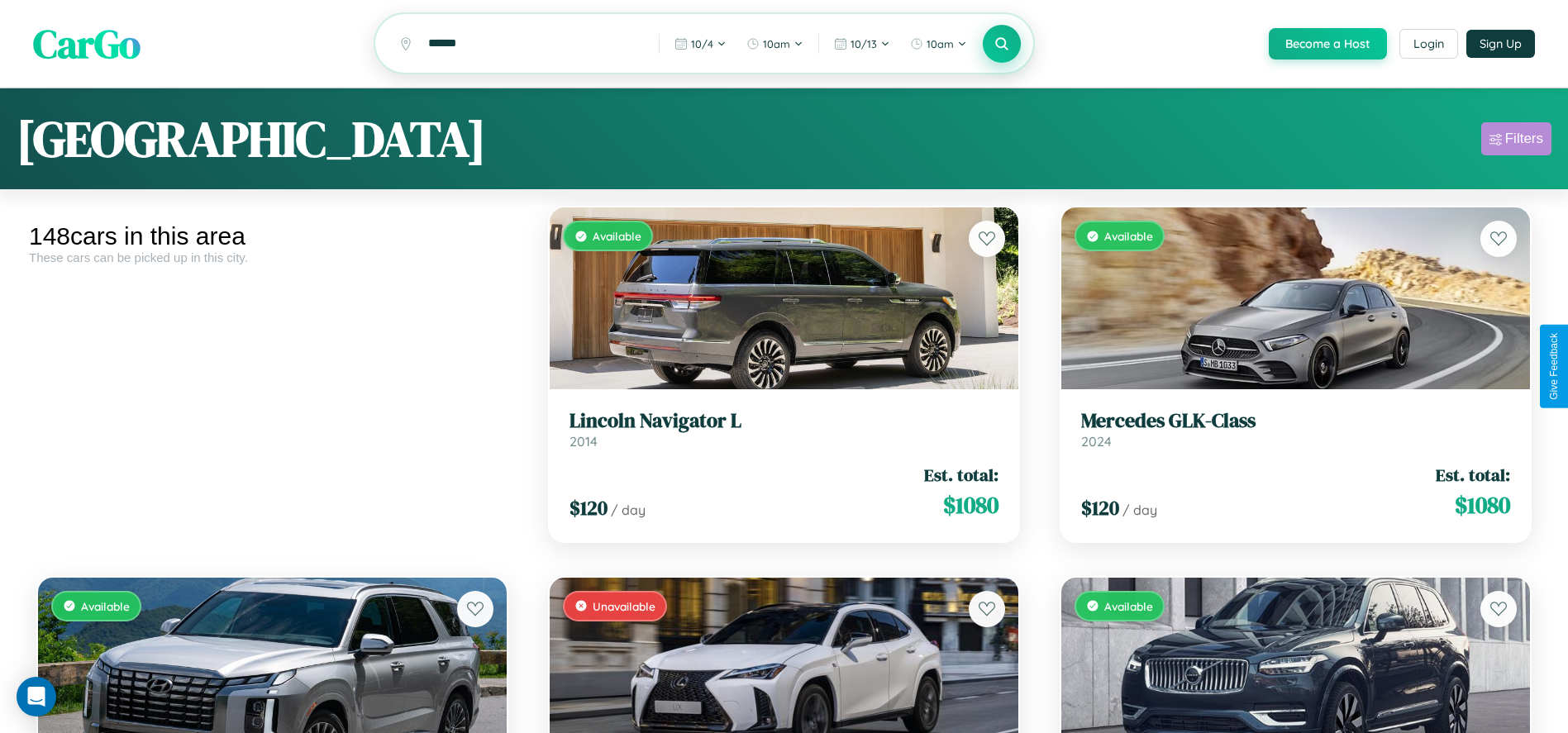
click at [1515, 142] on div "Filters" at bounding box center [1524, 139] width 38 height 17
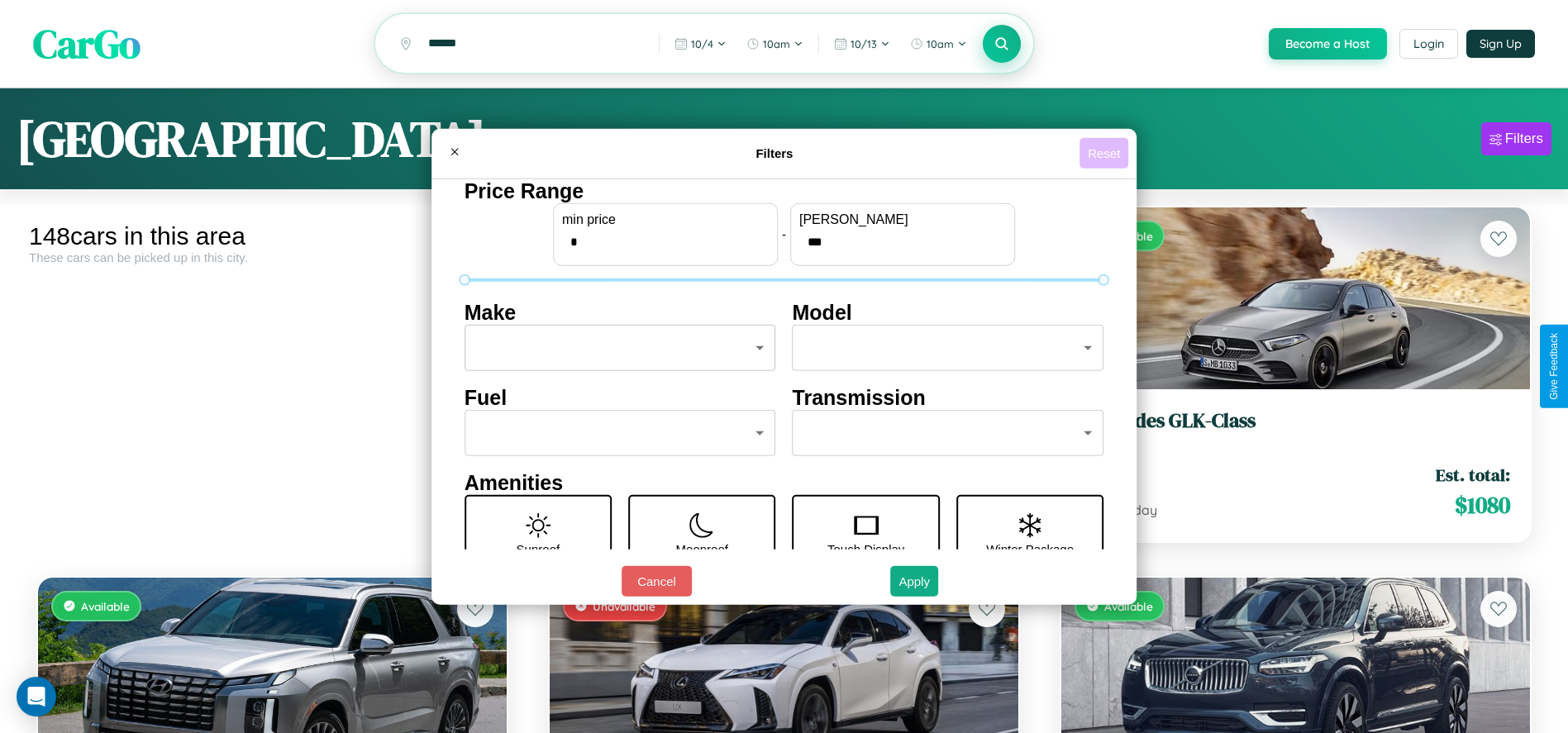
click at [1106, 153] on button "Reset" at bounding box center [1104, 153] width 48 height 31
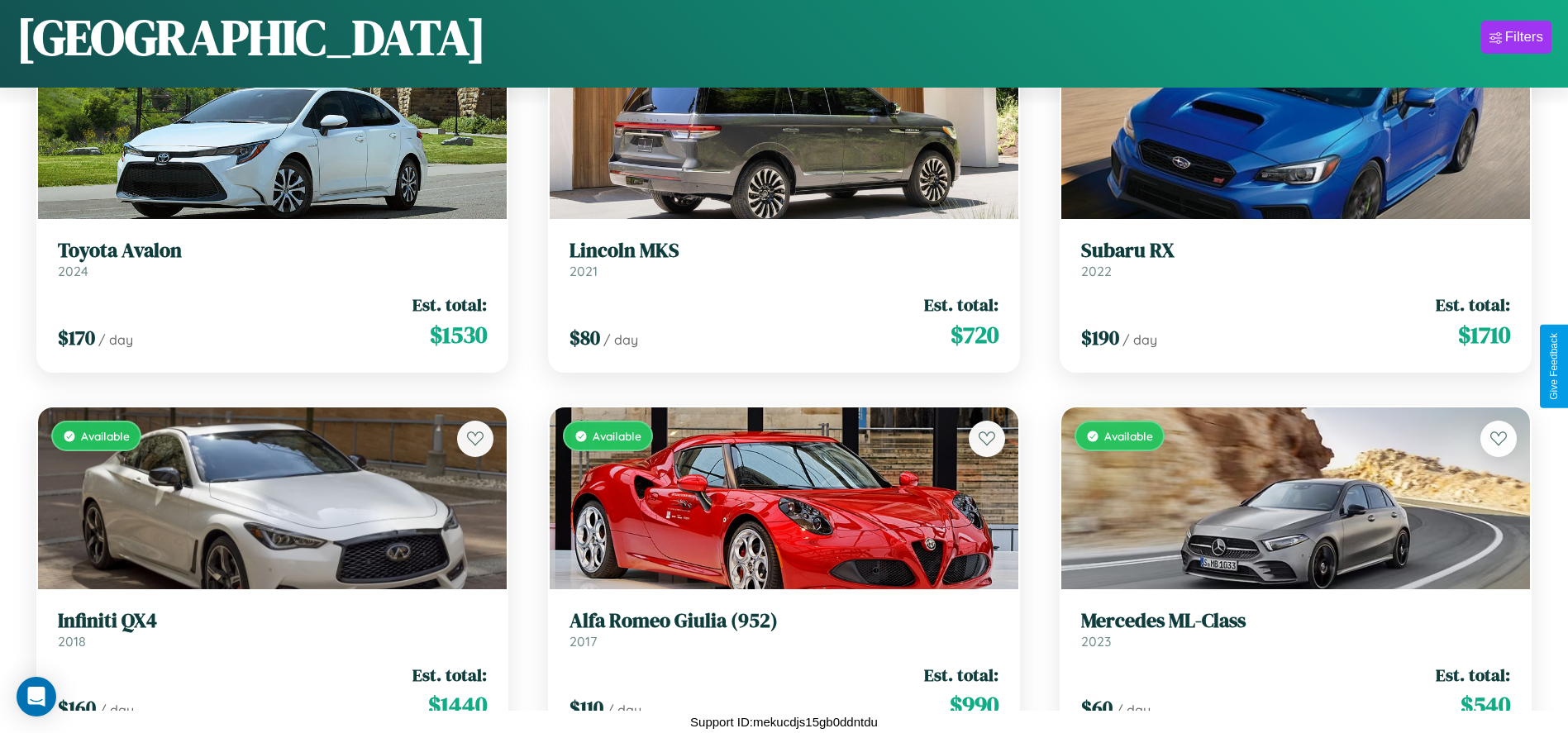
scroll to position [17920, 0]
